Goal: Transaction & Acquisition: Purchase product/service

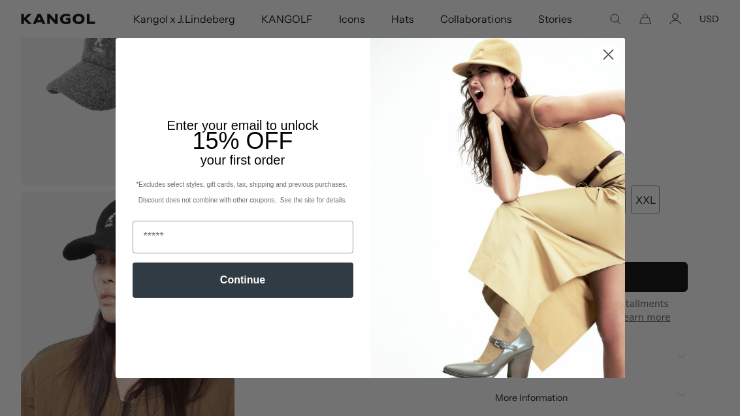
scroll to position [206, 0]
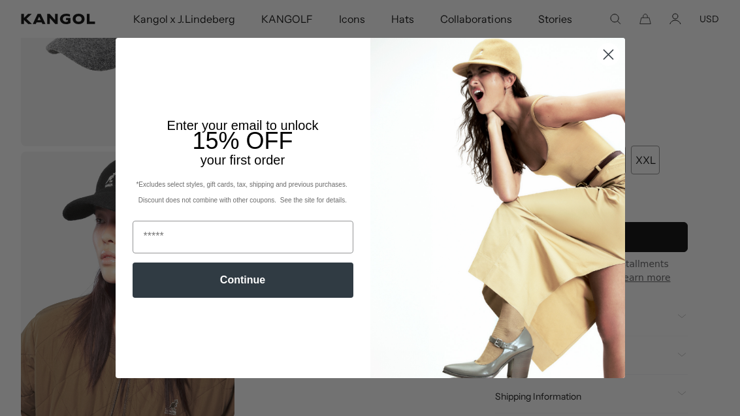
click at [615, 135] on img "POPUP Form" at bounding box center [497, 208] width 255 height 340
click at [607, 65] on circle "Close dialog" at bounding box center [608, 55] width 22 height 22
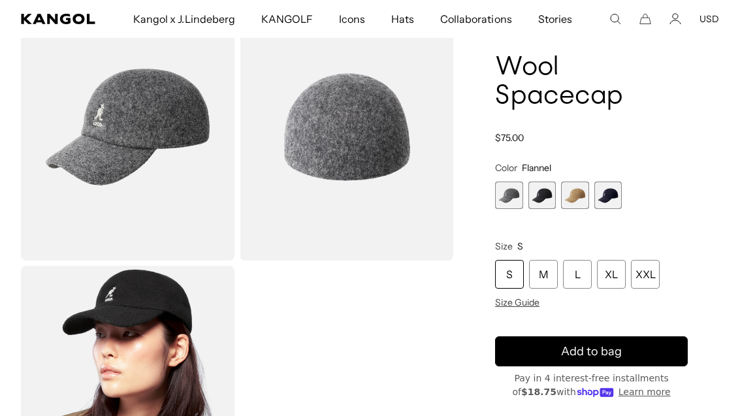
scroll to position [91, 0]
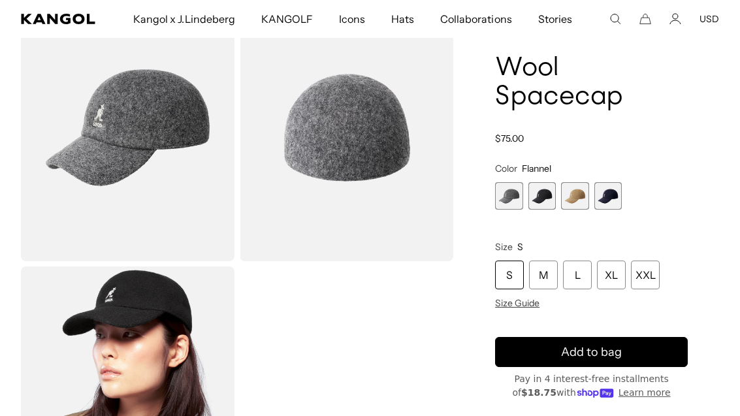
click at [544, 195] on span "2 of 4" at bounding box center [541, 195] width 27 height 27
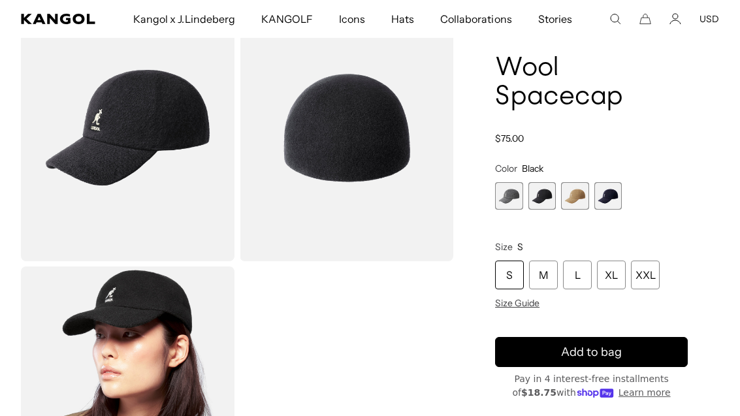
click at [578, 201] on span "3 of 4" at bounding box center [574, 195] width 27 height 27
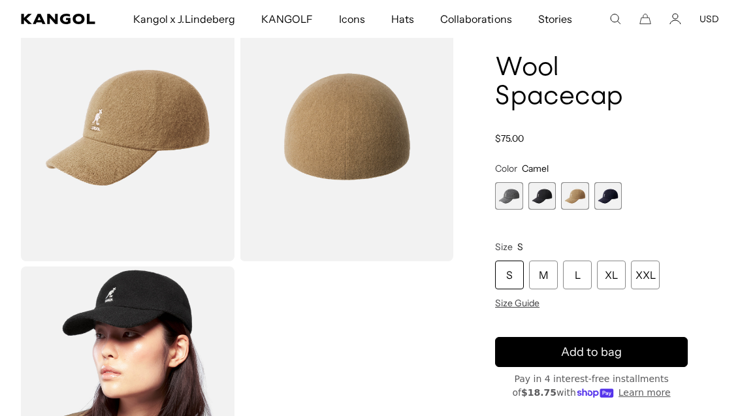
click at [604, 197] on span "4 of 4" at bounding box center [607, 195] width 27 height 27
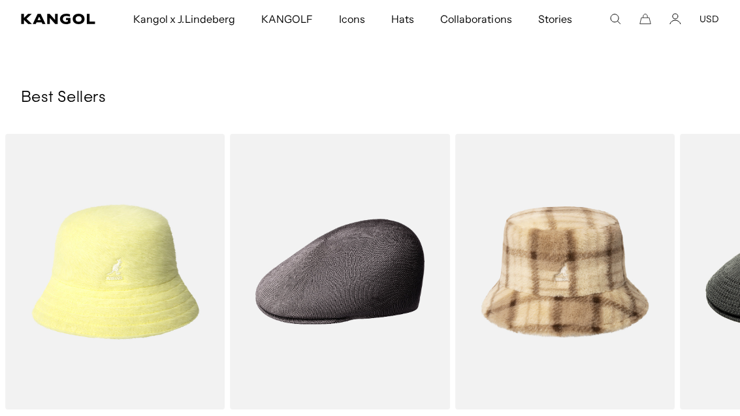
click at [0, 0] on img "7 of 10" at bounding box center [0, 0] width 0 height 0
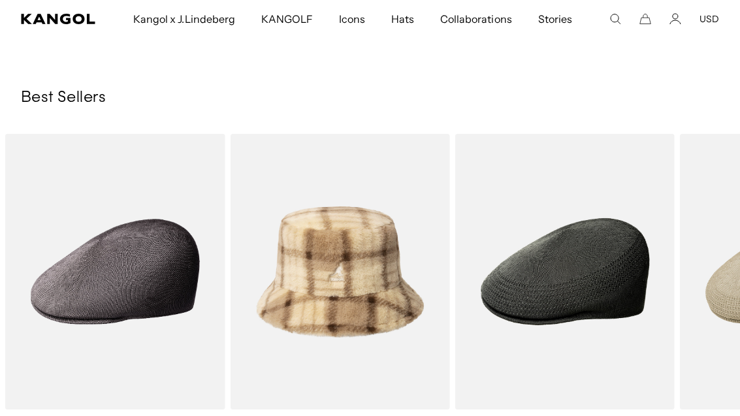
click at [0, 0] on img "9 of 10" at bounding box center [0, 0] width 0 height 0
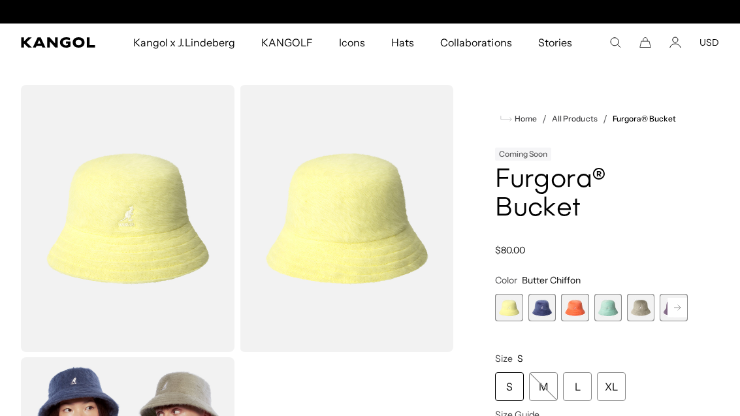
scroll to position [0, 269]
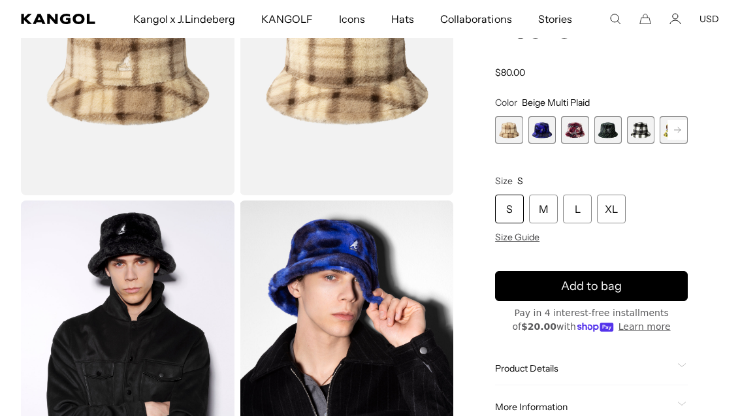
click at [545, 129] on span "2 of 12" at bounding box center [541, 129] width 27 height 27
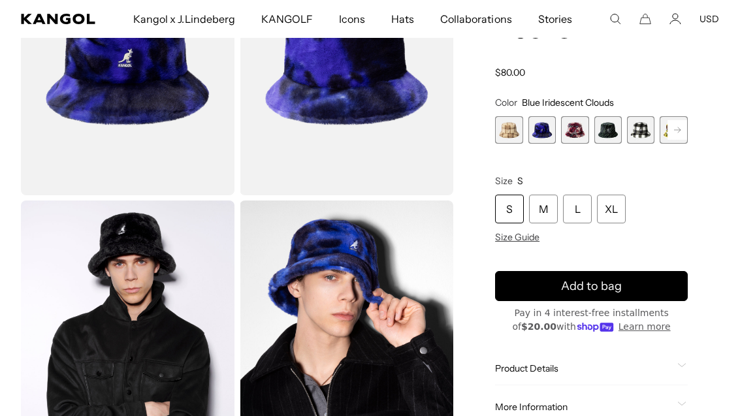
click at [577, 129] on span "3 of 12" at bounding box center [574, 129] width 27 height 27
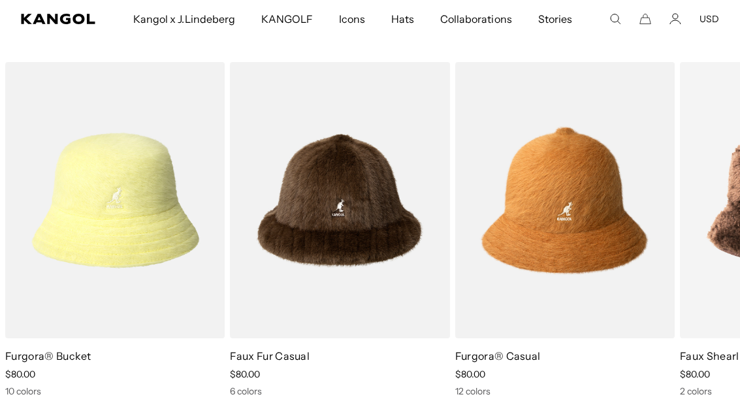
click at [0, 0] on img "2 of 5" at bounding box center [0, 0] width 0 height 0
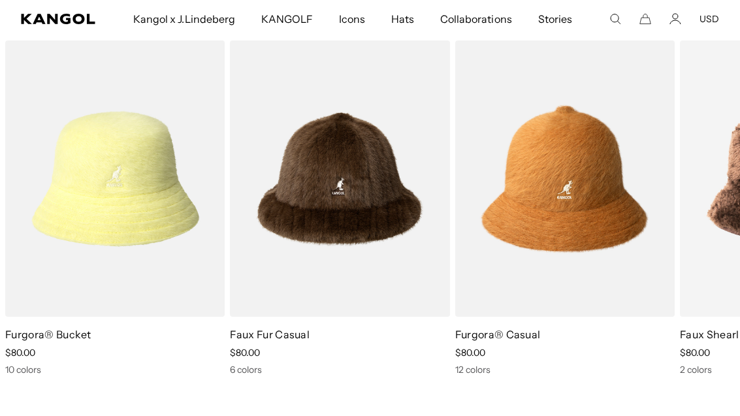
scroll to position [0, 269]
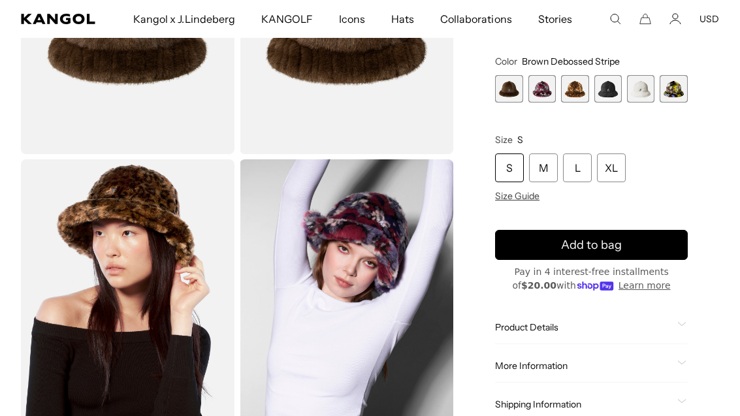
scroll to position [0, 269]
